Goal: Find specific page/section: Find specific page/section

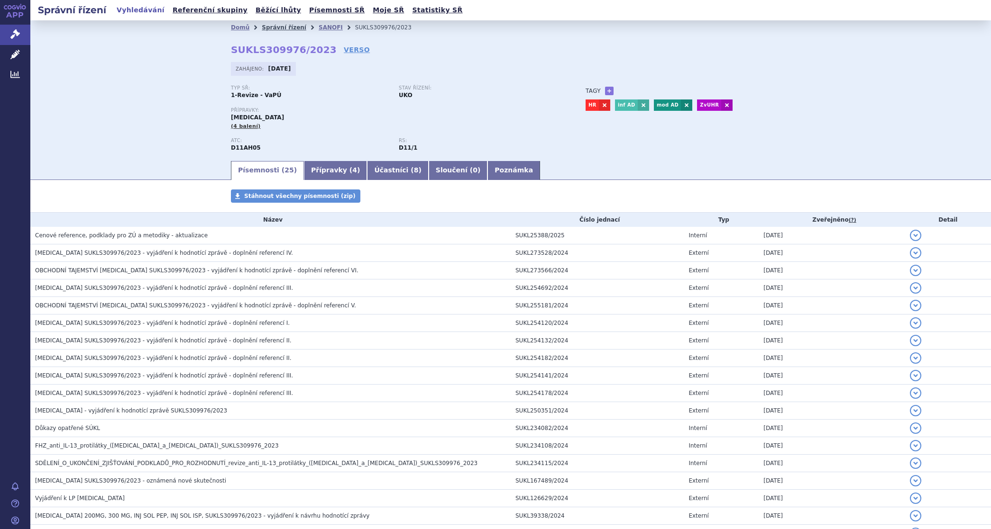
click at [276, 27] on link "Správní řízení" at bounding box center [284, 27] width 45 height 7
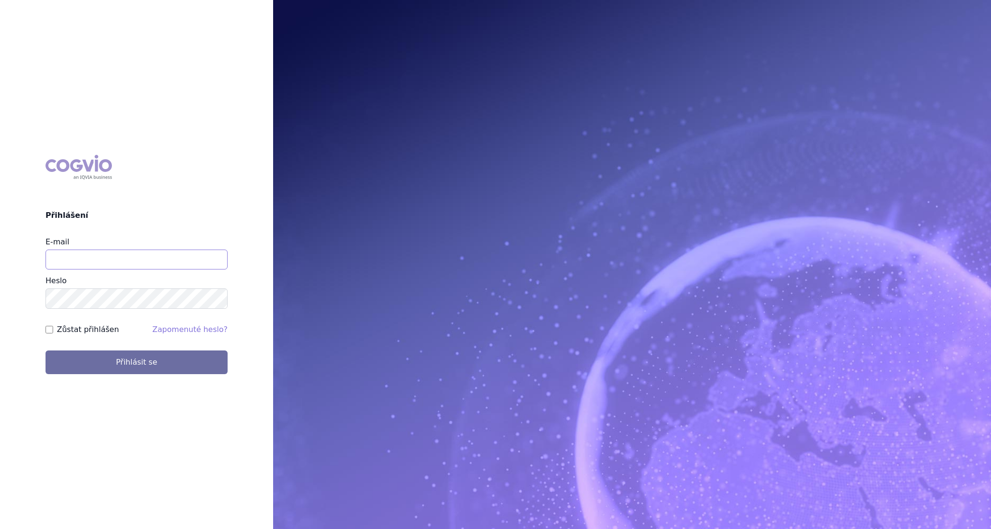
click at [123, 255] on input "E-mail" at bounding box center [137, 260] width 182 height 20
type input "martin.brunclik@sanofi.com"
click at [95, 324] on label "Zůstat přihlášen" at bounding box center [88, 329] width 62 height 11
click at [53, 326] on input "Zůstat přihlášen" at bounding box center [50, 330] width 8 height 8
checkbox input "true"
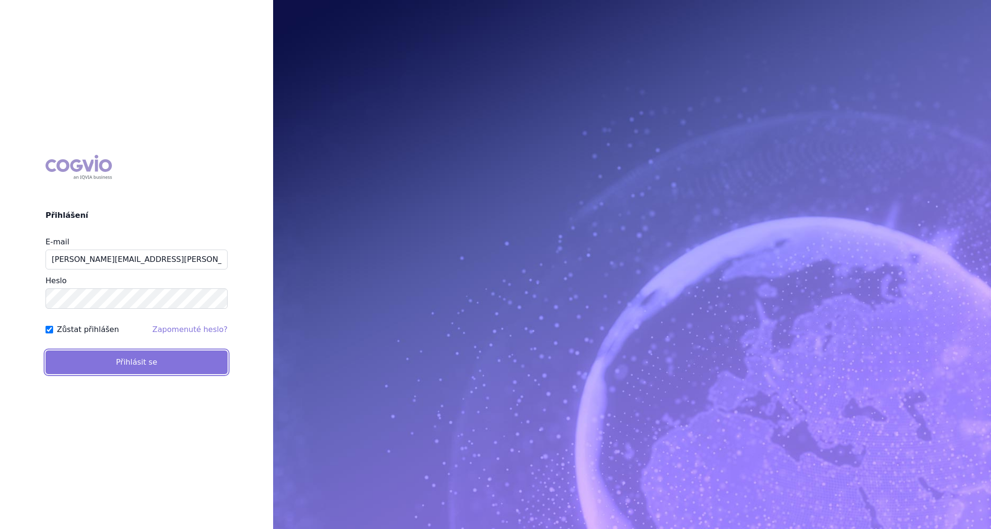
click at [103, 361] on button "Přihlásit se" at bounding box center [137, 363] width 182 height 24
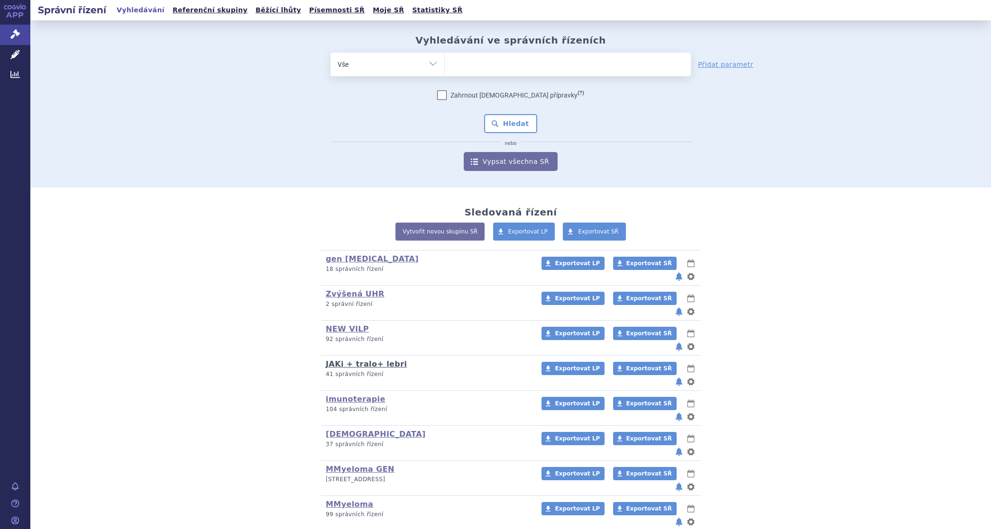
click at [361, 360] on link "JAKi + tralo+ lebri" at bounding box center [366, 364] width 81 height 9
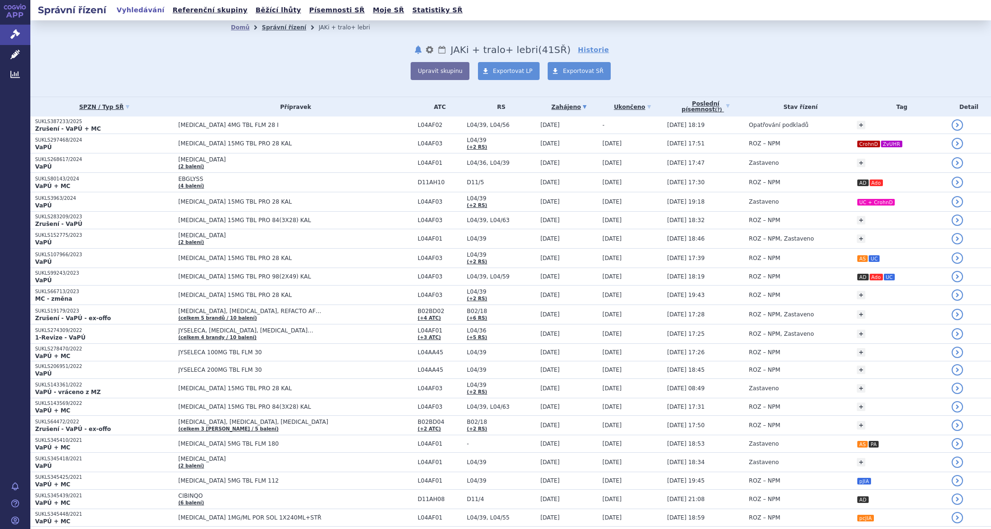
click at [269, 25] on link "Správní řízení" at bounding box center [284, 27] width 45 height 7
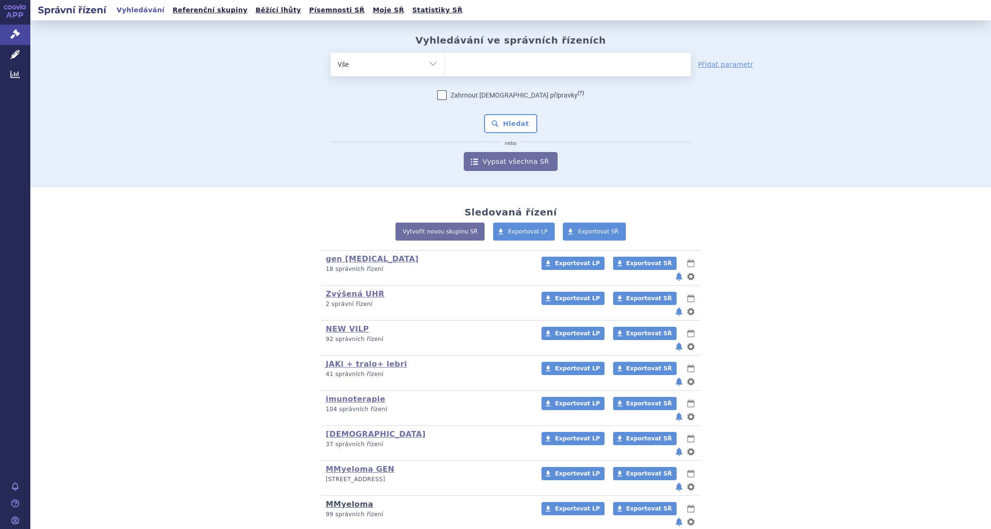
click at [339, 500] on link "MMyeloma" at bounding box center [349, 504] width 47 height 9
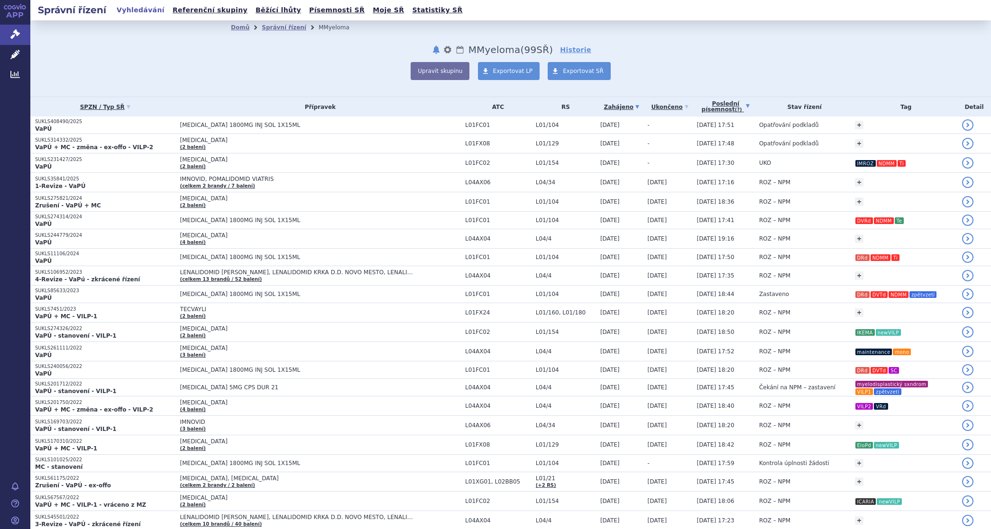
click at [704, 105] on link "Poslední písemnost (?)" at bounding box center [725, 106] width 57 height 19
